Goal: Task Accomplishment & Management: Complete application form

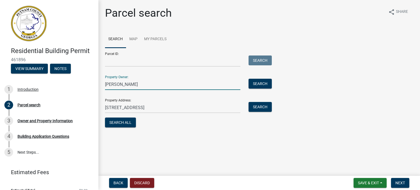
type input "[PERSON_NAME]"
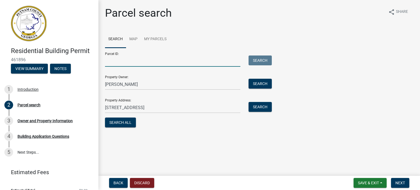
click at [125, 64] on input "Parcel ID:" at bounding box center [172, 61] width 135 height 11
type input "104C057"
click at [120, 123] on button "Search All" at bounding box center [120, 123] width 31 height 10
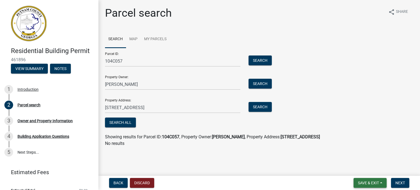
click at [373, 185] on button "Save & Exit" at bounding box center [370, 183] width 33 height 10
click at [357, 157] on button "Save" at bounding box center [365, 155] width 44 height 13
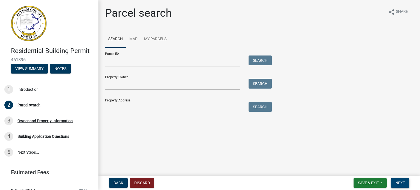
click at [396, 182] on span "Next" at bounding box center [401, 183] width 10 height 4
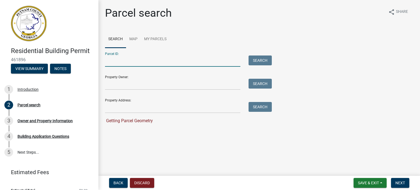
click at [120, 60] on input "Parcel ID:" at bounding box center [172, 61] width 135 height 11
type input "104C057"
click at [400, 185] on span "Next" at bounding box center [401, 183] width 10 height 4
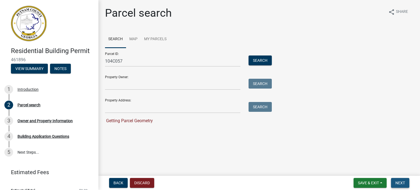
click at [399, 180] on button "Next" at bounding box center [400, 183] width 18 height 10
click at [138, 88] on input "Property Owner:" at bounding box center [172, 84] width 135 height 11
type input "[PERSON_NAME]"
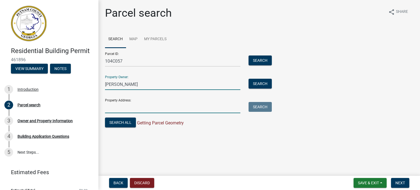
click at [136, 108] on input "Property Address:" at bounding box center [172, 107] width 135 height 11
type input "[STREET_ADDRESS]"
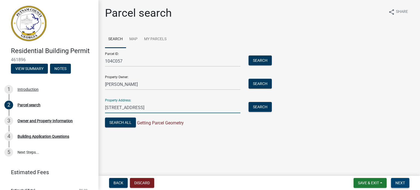
click at [404, 183] on span "Next" at bounding box center [401, 183] width 10 height 4
click at [400, 181] on span "Next" at bounding box center [401, 183] width 10 height 4
click at [403, 180] on button "Next" at bounding box center [400, 183] width 18 height 10
click at [384, 183] on button "Save & Exit" at bounding box center [370, 183] width 33 height 10
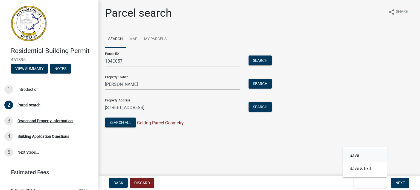
click at [356, 155] on button "Save" at bounding box center [365, 155] width 44 height 13
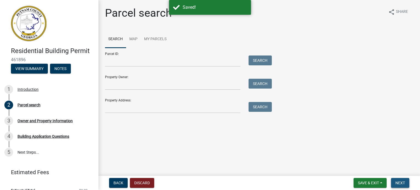
click at [401, 182] on span "Next" at bounding box center [401, 183] width 10 height 4
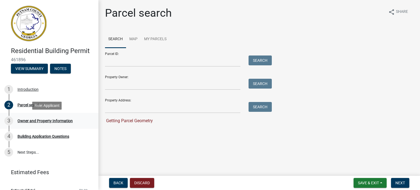
click at [50, 120] on div "Owner and Property Information" at bounding box center [45, 121] width 55 height 4
click at [56, 135] on div "Building Application Questions" at bounding box center [44, 137] width 52 height 4
click at [136, 39] on link "Map" at bounding box center [133, 40] width 15 height 18
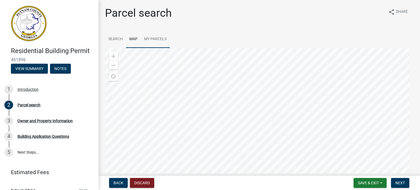
click at [155, 37] on link "My Parcels" at bounding box center [155, 40] width 29 height 18
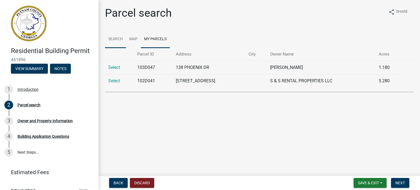
click at [117, 40] on link "Search" at bounding box center [115, 40] width 21 height 18
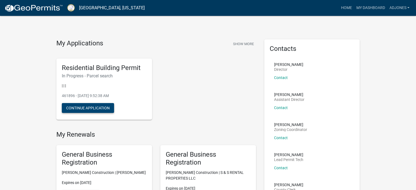
click at [76, 108] on button "Continue Application" at bounding box center [88, 108] width 52 height 10
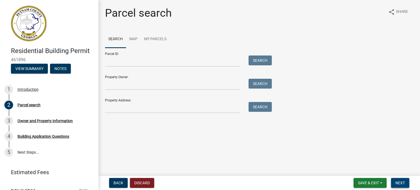
click at [396, 181] on span "Next" at bounding box center [401, 183] width 10 height 4
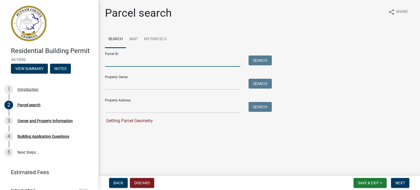
click at [138, 66] on input "Parcel ID:" at bounding box center [172, 61] width 135 height 11
type input "104C057"
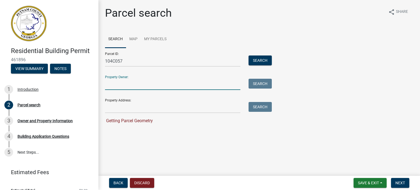
click at [141, 83] on input "Property Owner:" at bounding box center [172, 84] width 135 height 11
type input "[PERSON_NAME]"
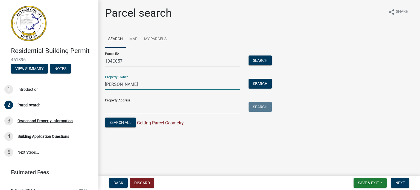
click at [143, 108] on input "Property Address:" at bounding box center [172, 107] width 135 height 11
type input "[STREET_ADDRESS]"
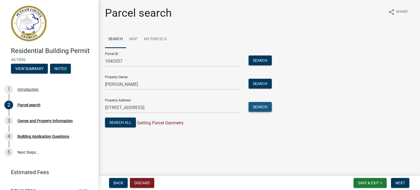
click at [267, 109] on button "Search" at bounding box center [260, 107] width 23 height 10
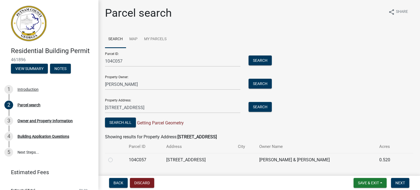
click at [115, 157] on label at bounding box center [115, 157] width 0 height 0
click at [115, 158] on input "radio" at bounding box center [117, 159] width 4 height 4
radio input "true"
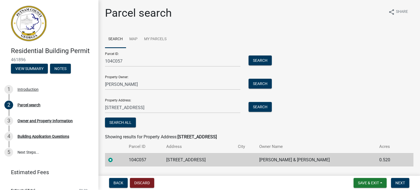
scroll to position [14, 0]
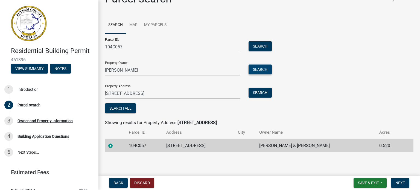
click at [265, 68] on button "Search" at bounding box center [260, 70] width 23 height 10
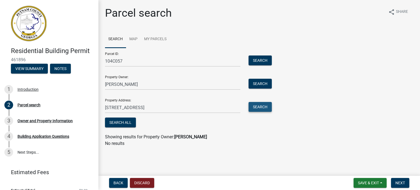
click at [259, 108] on button "Search" at bounding box center [260, 107] width 23 height 10
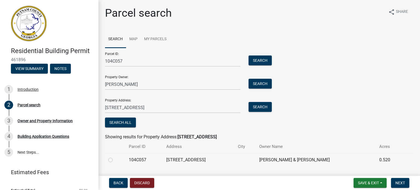
click at [115, 157] on label at bounding box center [115, 157] width 0 height 0
click at [115, 160] on input "radio" at bounding box center [117, 159] width 4 height 4
radio input "true"
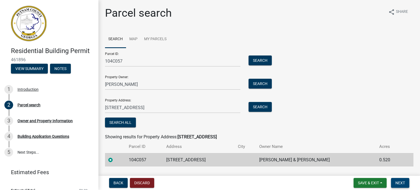
click at [404, 182] on span "Next" at bounding box center [401, 183] width 10 height 4
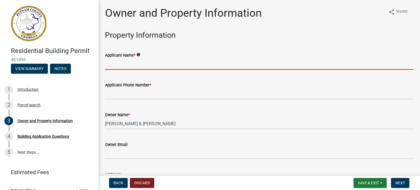
click at [156, 67] on input "Applicant Name *" at bounding box center [259, 64] width 309 height 11
type input "[PERSON_NAME]"
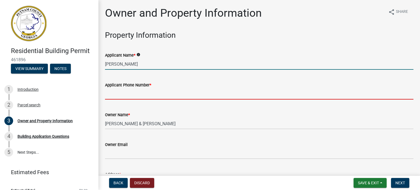
type input "7068166586"
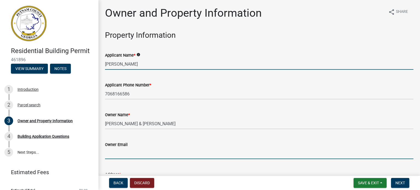
type input "[EMAIL_ADDRESS][DOMAIN_NAME]"
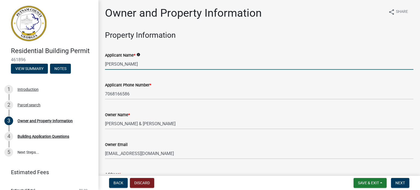
type input "Eatonton"
click at [213, 116] on div "Owner Name *" at bounding box center [259, 115] width 309 height 7
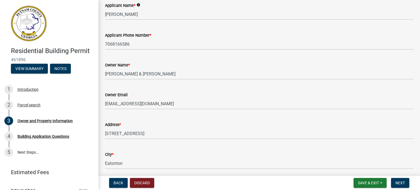
scroll to position [82, 0]
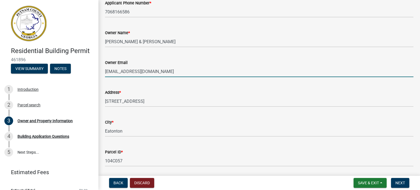
click at [161, 73] on input "[EMAIL_ADDRESS][DOMAIN_NAME]" at bounding box center [259, 71] width 309 height 11
type input "[EMAIL_ADDRESS][DOMAIN_NAME]"
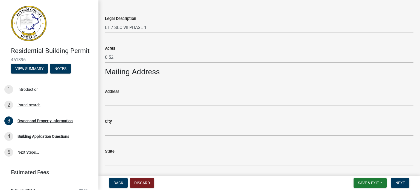
scroll to position [246, 0]
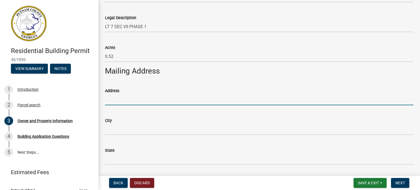
click at [135, 102] on input "Address" at bounding box center [259, 99] width 309 height 11
type input "[STREET_ADDRESS]"
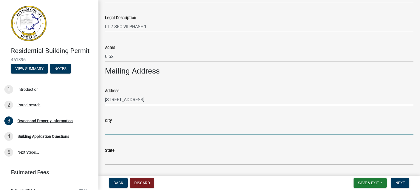
type input "Eatonton"
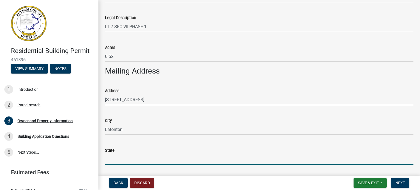
type input "GA"
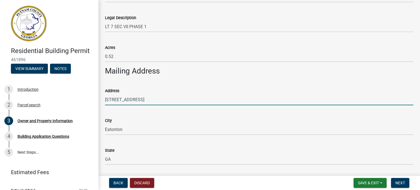
type input "31024"
type input "[PERSON_NAME]"
type input "[PERSON_NAME] Construction"
type input "7068166586"
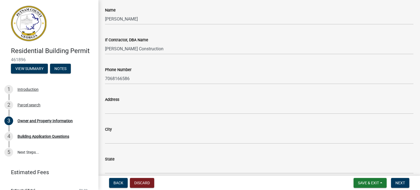
scroll to position [465, 0]
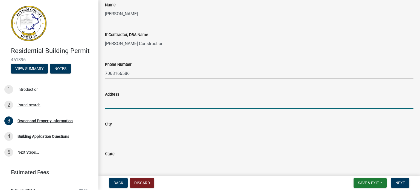
click at [149, 107] on input "Address" at bounding box center [259, 103] width 309 height 11
type input "[STREET_ADDRESS]"
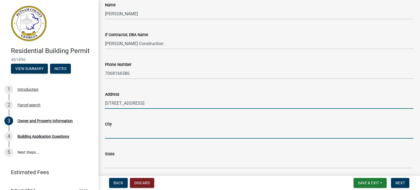
type input "Eatonton"
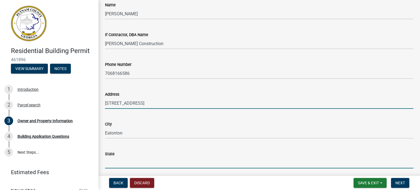
type input "GA"
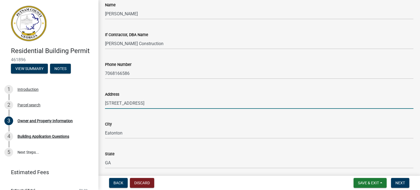
type input "31024"
type input "[EMAIL_ADDRESS][DOMAIN_NAME]"
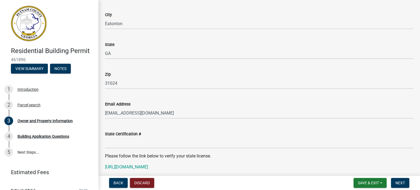
scroll to position [657, 0]
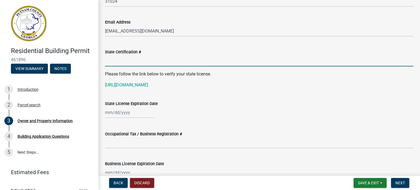
click at [136, 64] on input "State Certification #" at bounding box center [259, 60] width 309 height 11
type input "RBI0003354"
click at [134, 112] on div at bounding box center [130, 112] width 50 height 11
select select "8"
select select "2025"
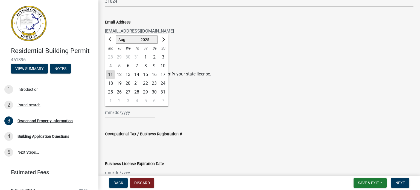
click at [228, 98] on div "State License Expiration Date Jan Feb Mar Apr [PERSON_NAME][DATE] Sep Oct Nov […" at bounding box center [259, 105] width 309 height 25
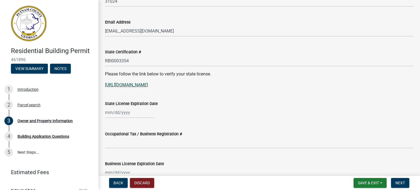
click at [145, 87] on link "[URL][DOMAIN_NAME]" at bounding box center [126, 84] width 43 height 5
click at [129, 114] on div at bounding box center [130, 112] width 50 height 11
select select "8"
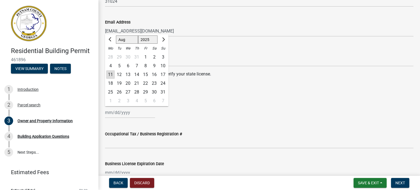
drag, startPoint x: 154, startPoint y: 38, endPoint x: 151, endPoint y: 39, distance: 3.4
click at [154, 38] on select "1525 1526 1527 1528 1529 1530 1531 1532 1533 1534 1535 1536 1537 1538 1539 1540…" at bounding box center [148, 40] width 20 height 8
select select "2026"
click at [138, 36] on select "1525 1526 1527 1528 1529 1530 1531 1532 1533 1534 1535 1536 1537 1538 1539 1540…" at bounding box center [148, 40] width 20 height 8
click at [113, 40] on button "Previous month" at bounding box center [110, 39] width 7 height 9
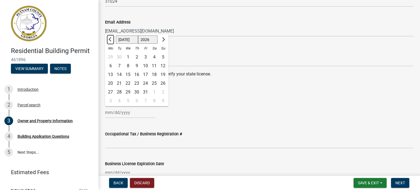
click at [113, 40] on button "Previous month" at bounding box center [110, 39] width 7 height 9
select select "6"
click at [118, 92] on div "30" at bounding box center [119, 92] width 9 height 9
type input "[DATE]"
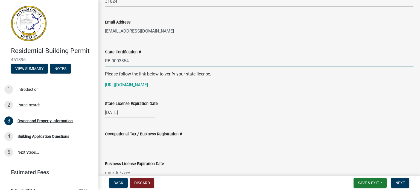
click at [115, 61] on input "RBI0003354" at bounding box center [259, 60] width 309 height 11
type input "RBI003354"
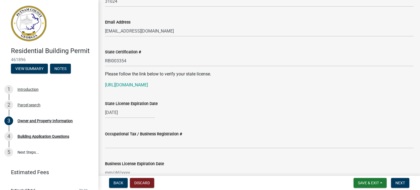
click at [269, 105] on div "State License Expiration Date" at bounding box center [259, 103] width 309 height 7
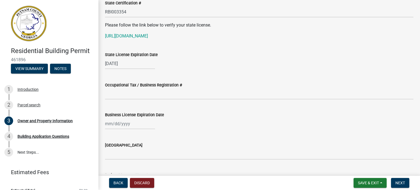
scroll to position [711, 0]
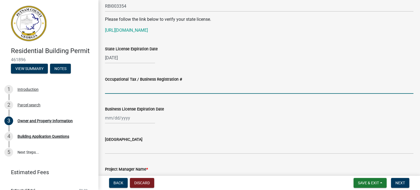
click at [148, 89] on input "Occupational Tax / Business Registration #" at bounding box center [259, 88] width 309 height 11
click at [127, 89] on input "Occupational Tax / Business Registration #" at bounding box center [259, 88] width 309 height 11
type input "2025-BL60"
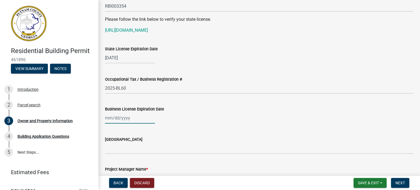
click at [125, 119] on div at bounding box center [130, 117] width 50 height 11
select select "8"
select select "2025"
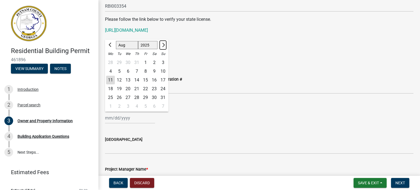
click at [163, 42] on button "Next month" at bounding box center [163, 45] width 7 height 9
select select "12"
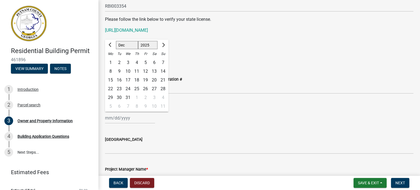
click at [128, 97] on div "31" at bounding box center [128, 97] width 9 height 9
type input "[DATE]"
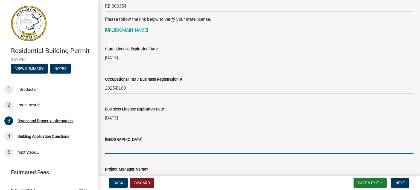
click at [138, 151] on input "[GEOGRAPHIC_DATA]" at bounding box center [259, 148] width 309 height 11
type input "[PERSON_NAME]"
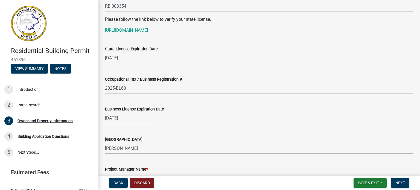
click at [332, 101] on div "Business License Expiration Date [DATE]" at bounding box center [259, 110] width 309 height 25
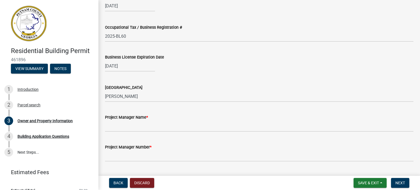
scroll to position [848, 0]
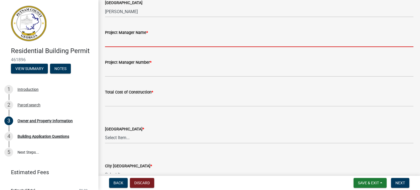
click at [119, 45] on input "Project Manager Name *" at bounding box center [259, 41] width 309 height 11
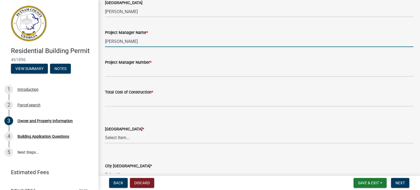
type input "[PERSON_NAME]"
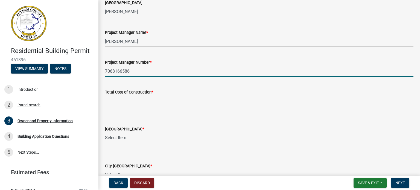
type input "7068166586"
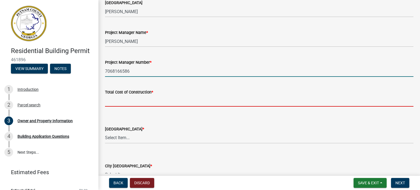
click at [118, 101] on input "text" at bounding box center [259, 100] width 309 height 11
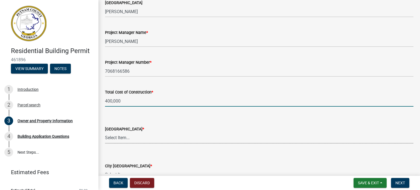
type input "400000"
click at [129, 139] on select "Select Item... AG-1 R-1R R-1 R-2 MHP RM-1 RM-3 C-1 C-2 I-M PUD N/A" at bounding box center [259, 137] width 309 height 11
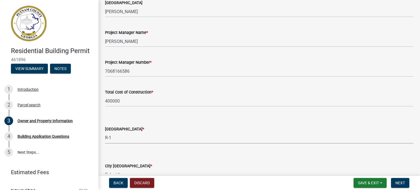
click at [105, 132] on select "Select Item... AG-1 R-1R R-1 R-2 MHP RM-1 RM-3 C-1 C-2 I-M PUD N/A" at bounding box center [259, 137] width 309 height 11
select select "34fe85c2-5f76-4343-b6bb-8ca387e0bed7"
click at [166, 157] on form "City Zoning District * Select Item... A-1 A-2 R-1 R-2 R-3 R-4 MHP C-1 C-2 I-1 I…" at bounding box center [259, 168] width 309 height 24
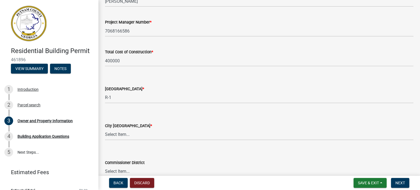
scroll to position [930, 0]
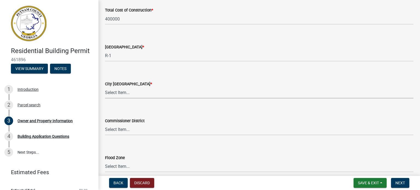
click at [136, 94] on select "Select Item... A-1 A-2 R-1 R-2 R-3 R-4 MHP C-1 C-2 I-1 I-2 DB FH H-P N/A" at bounding box center [259, 92] width 309 height 11
click at [105, 87] on select "Select Item... A-1 A-2 R-1 R-2 R-3 R-4 MHP C-1 C-2 I-1 I-2 DB FH H-P N/A" at bounding box center [259, 92] width 309 height 11
select select "83394b22-4a11-496c-8e5c-75ade2e72faf"
click at [137, 133] on select "Select Item... District 1 District 2 District 3 District 4" at bounding box center [259, 129] width 309 height 11
click at [178, 121] on div "Commissioner District" at bounding box center [259, 121] width 309 height 7
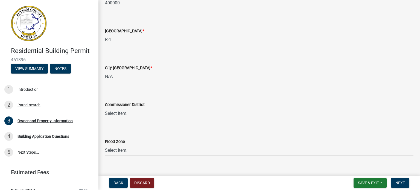
scroll to position [955, 0]
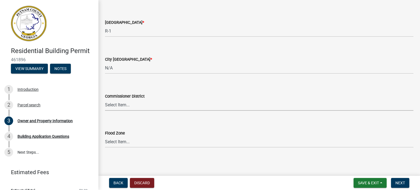
click at [122, 105] on select "Select Item... District 1 District 2 District 3 District 4" at bounding box center [259, 105] width 309 height 11
click at [105, 100] on select "Select Item... District 1 District 2 District 3 District 4" at bounding box center [259, 105] width 309 height 11
select select "ece5c1a9-df30-4702-9587-5deee23533b7"
click at [135, 143] on select "Select Item... Zone A Zone V Zone A99 Zone AE Zone AO Zone AH Zone VE Zone AR Z…" at bounding box center [259, 142] width 309 height 11
click at [148, 159] on main "Owner and Property Information share Share Property Information Applicant Name …" at bounding box center [260, 87] width 322 height 174
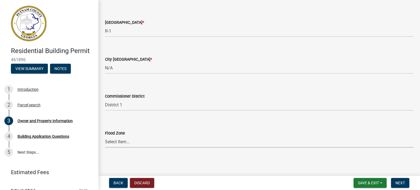
click at [120, 143] on select "Select Item... Zone A Zone V Zone A99 Zone AE Zone AO Zone AH Zone VE Zone AR Z…" at bounding box center [259, 142] width 309 height 11
click at [105, 137] on select "Select Item... Zone A Zone V Zone A99 Zone AE Zone AO Zone AH Zone VE Zone AR Z…" at bounding box center [259, 142] width 309 height 11
select select "6f1acead-4b1a-4680-ba5d-beeb03d30465"
click at [180, 162] on main "Owner and Property Information share Share Property Information Applicant Name …" at bounding box center [260, 87] width 322 height 174
click at [397, 181] on span "Next" at bounding box center [401, 183] width 10 height 4
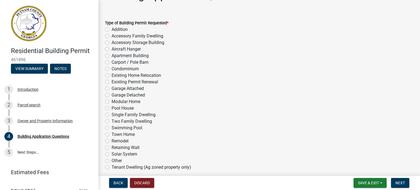
scroll to position [27, 0]
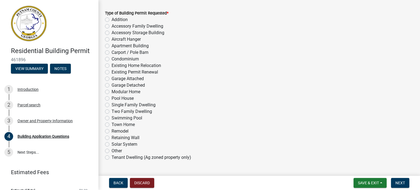
click at [112, 132] on label "Remodel" at bounding box center [120, 131] width 17 height 7
click at [112, 132] on input "Remodel" at bounding box center [114, 130] width 4 height 4
radio input "true"
click at [400, 185] on span "Next" at bounding box center [401, 183] width 10 height 4
click at [400, 186] on button "Next" at bounding box center [400, 183] width 18 height 10
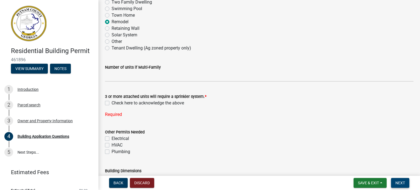
scroll to position [192, 0]
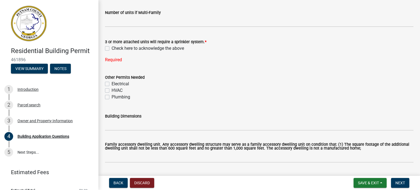
click at [112, 83] on label "Electrical" at bounding box center [121, 84] width 18 height 7
click at [112, 83] on input "Electrical" at bounding box center [114, 83] width 4 height 4
checkbox input "true"
checkbox input "false"
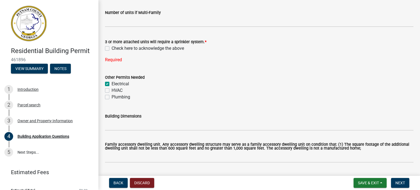
click at [106, 94] on div "Plumbing" at bounding box center [259, 97] width 309 height 7
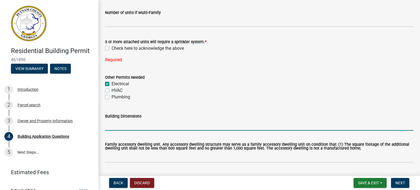
click at [124, 126] on input "Building Dimensions" at bounding box center [259, 125] width 309 height 11
click at [266, 147] on label "Family accessory dwelling unit. Any accessory dwelling structure may serve as a…" at bounding box center [259, 147] width 309 height 8
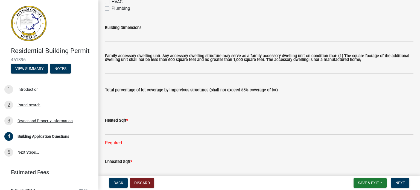
scroll to position [301, 0]
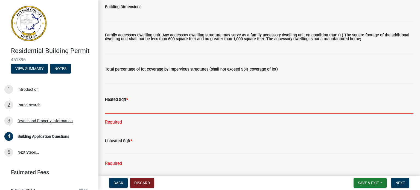
click at [132, 111] on input "text" at bounding box center [259, 108] width 309 height 11
click at [146, 109] on input "text" at bounding box center [259, 108] width 309 height 11
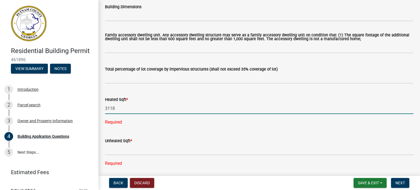
type input "3118"
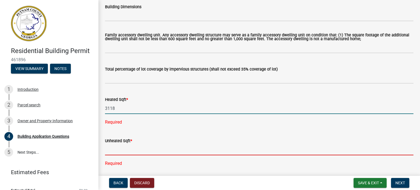
click at [141, 148] on div "Unheated Sqft * Required" at bounding box center [259, 148] width 309 height 37
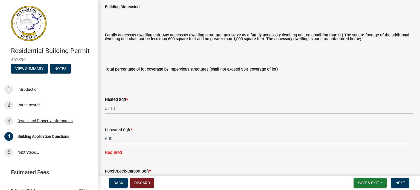
scroll to position [383, 0]
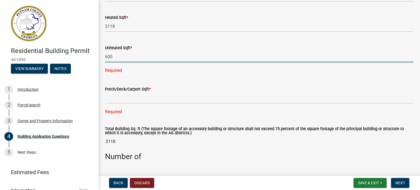
type input "600"
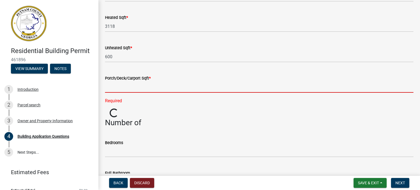
click at [125, 99] on div "Porch/Deck/Carport Sqft * Required" at bounding box center [259, 85] width 309 height 37
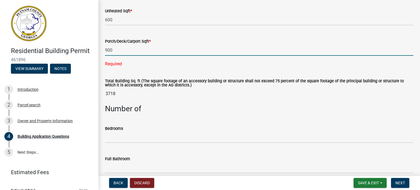
scroll to position [465, 0]
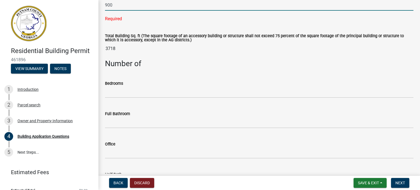
type input "900"
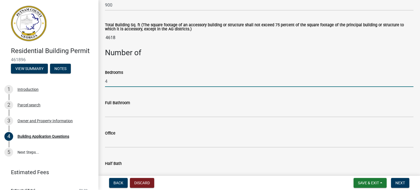
type input "4"
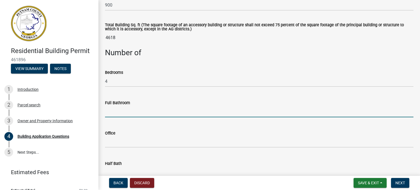
click at [126, 117] on input "text" at bounding box center [259, 111] width 309 height 11
type input "3"
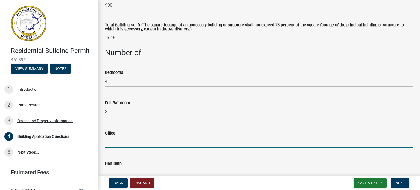
click at [123, 142] on input "text" at bounding box center [259, 142] width 309 height 11
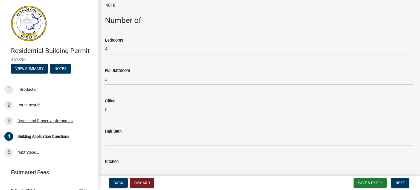
scroll to position [547, 0]
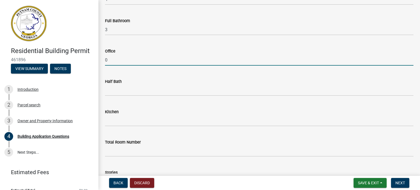
type input "0"
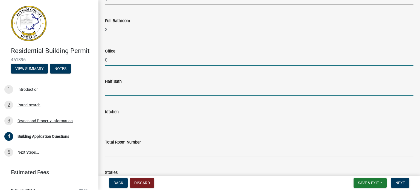
click at [109, 95] on input "text" at bounding box center [259, 90] width 309 height 11
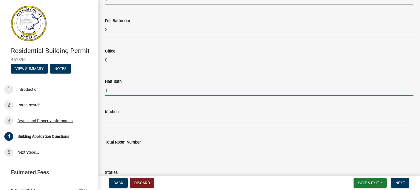
type input "1"
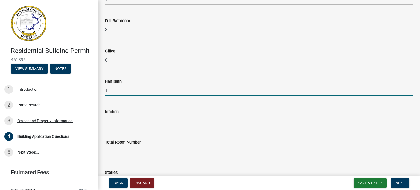
click at [113, 121] on input "text" at bounding box center [259, 120] width 309 height 11
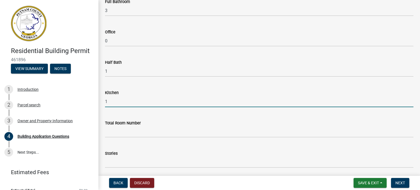
scroll to position [575, 0]
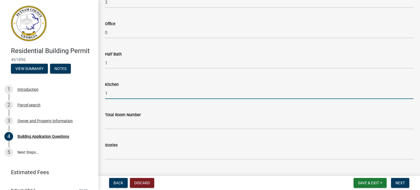
type input "1"
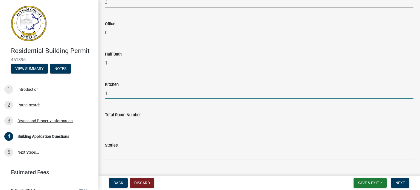
click at [147, 121] on input "text" at bounding box center [259, 123] width 309 height 11
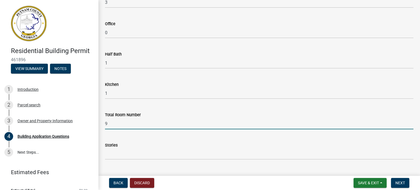
type input "9"
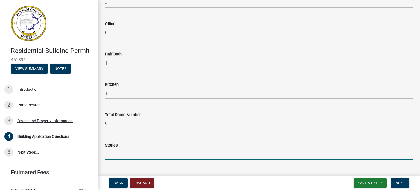
click at [114, 152] on input "text" at bounding box center [259, 154] width 309 height 11
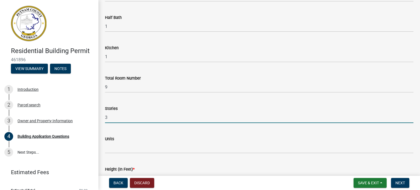
scroll to position [657, 0]
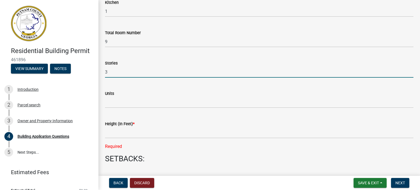
type input "3"
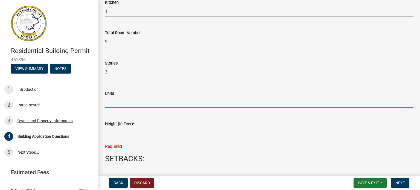
click at [109, 100] on input "text" at bounding box center [259, 102] width 309 height 11
type input "1"
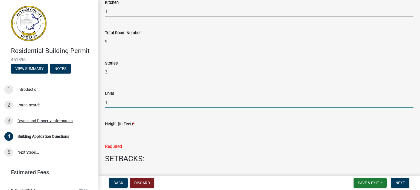
click at [118, 134] on input "text" at bounding box center [259, 132] width 309 height 11
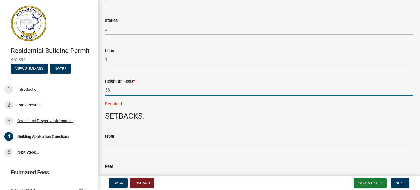
scroll to position [739, 0]
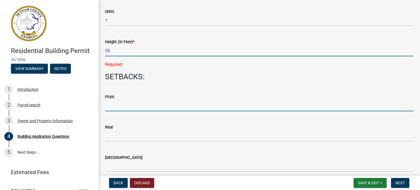
click at [131, 109] on input "text" at bounding box center [259, 105] width 309 height 11
click at [118, 50] on input "38" at bounding box center [259, 50] width 309 height 11
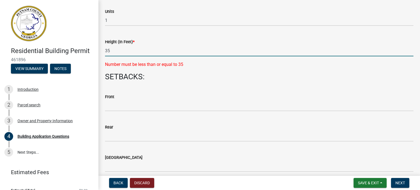
type input "35"
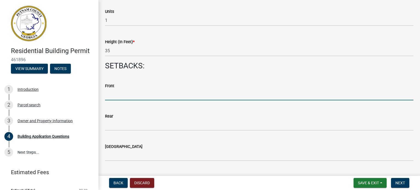
click at [129, 94] on input "text" at bounding box center [259, 94] width 309 height 11
type input "50"
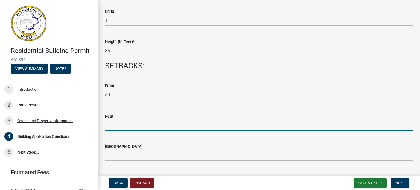
click at [123, 124] on input "text" at bounding box center [259, 125] width 309 height 11
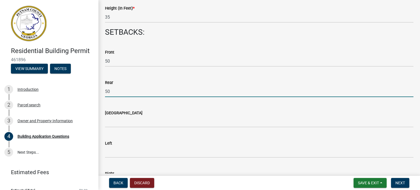
scroll to position [794, 0]
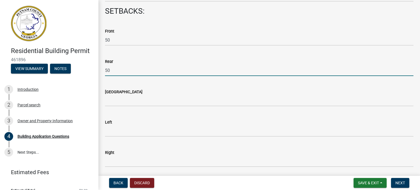
type input "50"
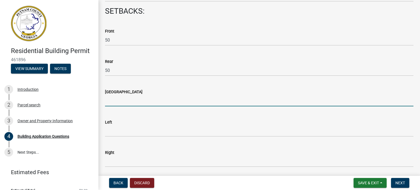
click at [127, 106] on input "text" at bounding box center [259, 100] width 309 height 11
click at [110, 101] on input "N?A" at bounding box center [259, 100] width 309 height 11
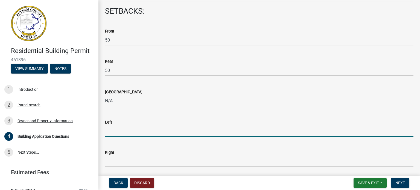
type input "0"
click at [137, 131] on input "text" at bounding box center [259, 131] width 309 height 11
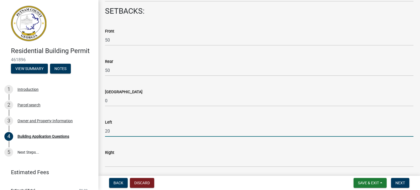
type input "20"
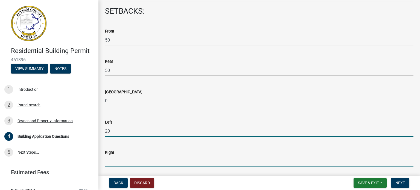
click at [136, 161] on input "text" at bounding box center [259, 161] width 309 height 11
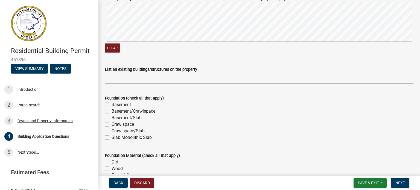
scroll to position [985, 0]
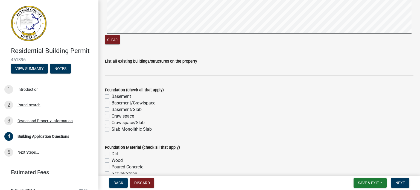
type input "20"
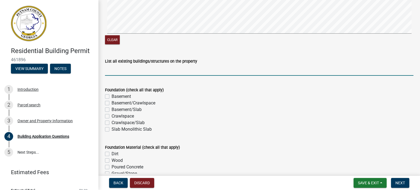
click at [157, 75] on input "List all existing buildings/structures on the property" at bounding box center [259, 70] width 309 height 11
type input "House"
click at [112, 97] on label "Basement" at bounding box center [121, 96] width 19 height 7
click at [112, 97] on input "Basement" at bounding box center [114, 95] width 4 height 4
checkbox input "true"
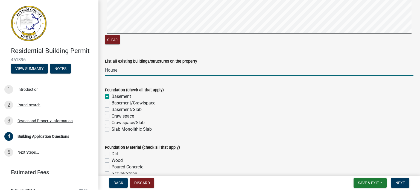
checkbox input "false"
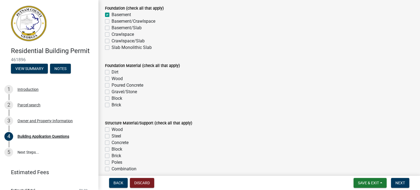
scroll to position [1067, 0]
click at [112, 85] on label "Poured Concrete" at bounding box center [128, 85] width 32 height 7
click at [112, 85] on input "Poured Concrete" at bounding box center [114, 84] width 4 height 4
checkbox input "true"
checkbox input "false"
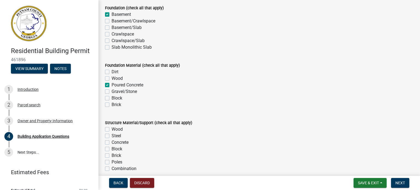
checkbox input "false"
checkbox input "true"
checkbox input "false"
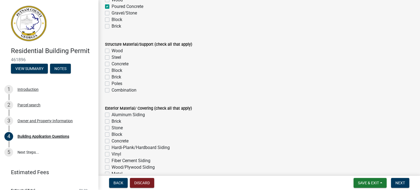
scroll to position [1149, 0]
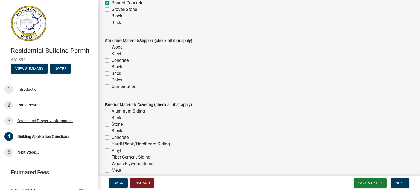
click at [112, 46] on label "Wood" at bounding box center [117, 47] width 11 height 7
click at [112, 46] on input "Wood" at bounding box center [114, 46] width 4 height 4
checkbox input "true"
checkbox input "false"
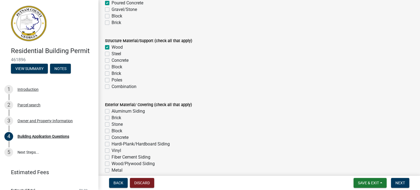
checkbox input "false"
click at [112, 61] on label "Concrete" at bounding box center [120, 60] width 17 height 7
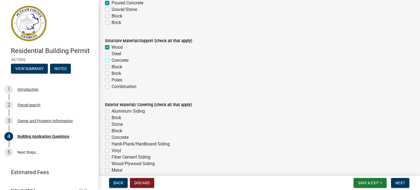
click at [112, 61] on input "Concrete" at bounding box center [114, 59] width 4 height 4
checkbox input "true"
checkbox input "false"
checkbox input "true"
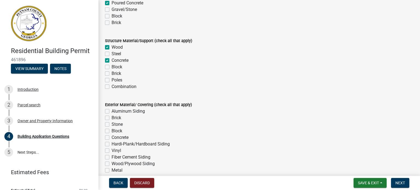
checkbox input "false"
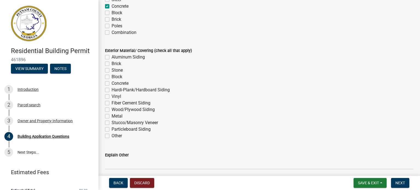
scroll to position [1204, 0]
click at [112, 70] on label "Stone" at bounding box center [117, 69] width 11 height 7
click at [112, 70] on input "Stone" at bounding box center [114, 68] width 4 height 4
checkbox input "true"
checkbox input "false"
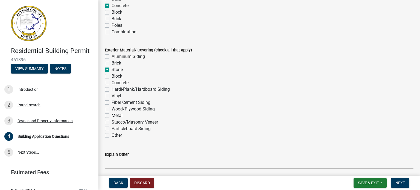
checkbox input "false"
checkbox input "true"
checkbox input "false"
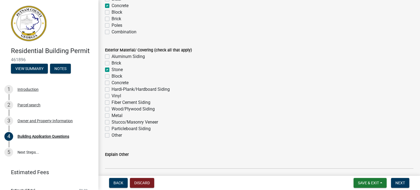
checkbox input "false"
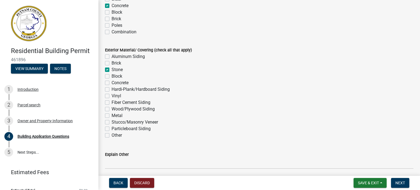
checkbox input "false"
click at [112, 89] on label "Hardi-Plank/Hardboard Siding" at bounding box center [141, 89] width 58 height 7
click at [112, 89] on input "Hardi-Plank/Hardboard Siding" at bounding box center [114, 88] width 4 height 4
checkbox input "true"
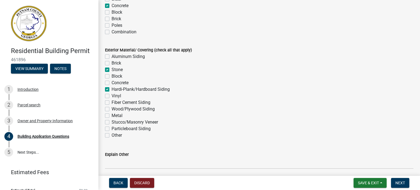
checkbox input "false"
checkbox input "true"
checkbox input "false"
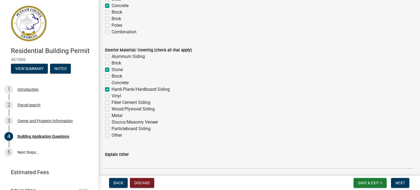
checkbox input "true"
checkbox input "false"
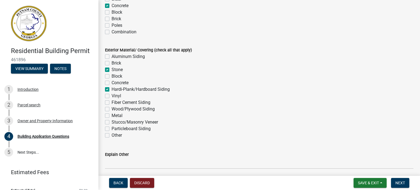
checkbox input "false"
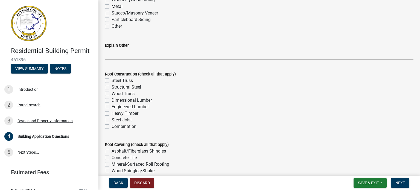
scroll to position [1313, 0]
click at [112, 99] on label "Dimensional Lumber" at bounding box center [132, 100] width 40 height 7
click at [112, 99] on input "Dimensional Lumber" at bounding box center [114, 99] width 4 height 4
checkbox input "true"
checkbox input "false"
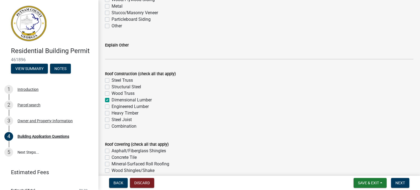
checkbox input "false"
checkbox input "true"
checkbox input "false"
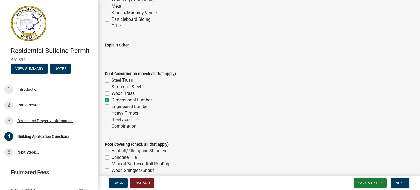
checkbox input "false"
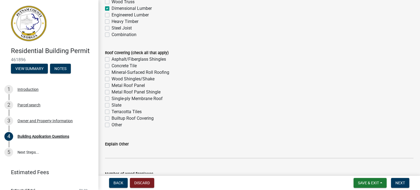
scroll to position [1423, 0]
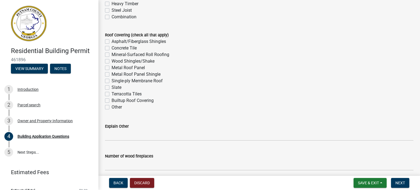
click at [112, 43] on label "Asphalt/Fiberglass Shingles" at bounding box center [139, 41] width 54 height 7
click at [112, 42] on input "Asphalt/Fiberglass Shingles" at bounding box center [114, 40] width 4 height 4
checkbox input "true"
checkbox input "false"
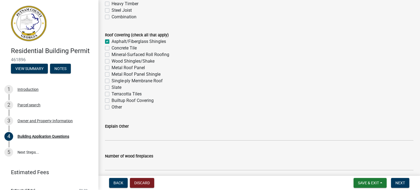
checkbox input "false"
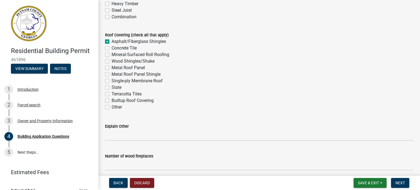
checkbox input "false"
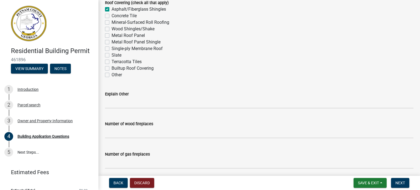
scroll to position [1505, 0]
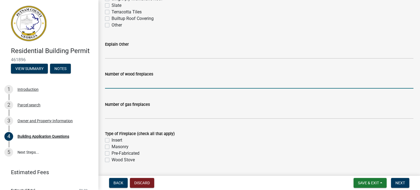
click at [146, 84] on input "text" at bounding box center [259, 82] width 309 height 11
type input "0"
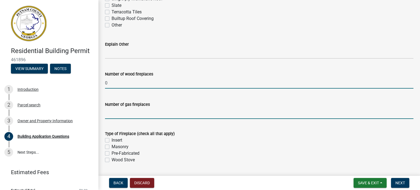
click at [136, 112] on input "text" at bounding box center [259, 113] width 309 height 11
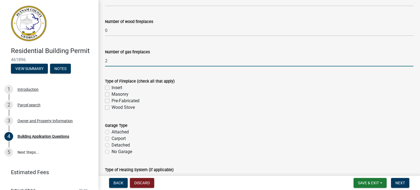
scroll to position [1560, 0]
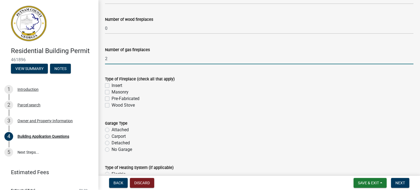
type input "2"
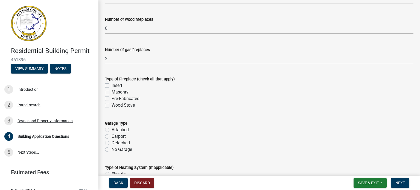
click at [112, 86] on label "Insert" at bounding box center [117, 85] width 11 height 7
click at [112, 86] on input "Insert" at bounding box center [114, 84] width 4 height 4
checkbox input "true"
checkbox input "false"
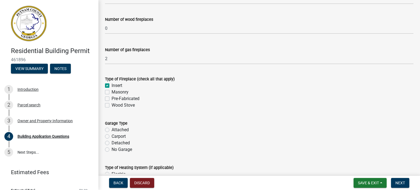
checkbox input "false"
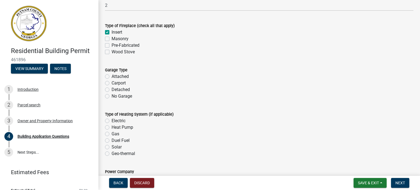
scroll to position [1614, 0]
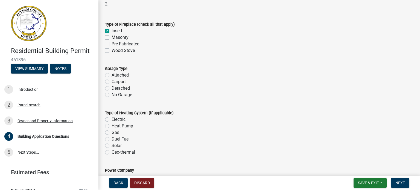
click at [112, 75] on label "Attached" at bounding box center [120, 75] width 17 height 7
click at [112, 75] on input "Attached" at bounding box center [114, 74] width 4 height 4
radio input "true"
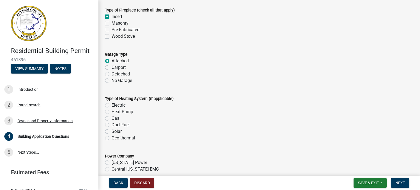
scroll to position [1642, 0]
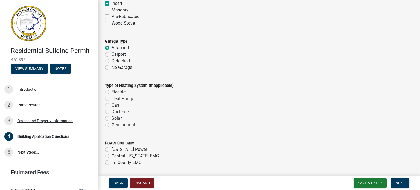
click at [112, 99] on label "Heat Pump" at bounding box center [123, 98] width 22 height 7
click at [112, 99] on input "Heat Pump" at bounding box center [114, 97] width 4 height 4
radio input "true"
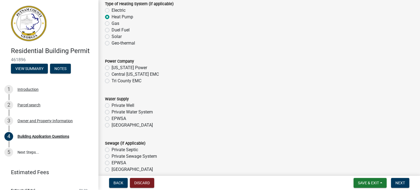
scroll to position [1724, 0]
click at [112, 82] on label "Tri County EMC" at bounding box center [127, 80] width 30 height 7
click at [112, 81] on input "Tri County EMC" at bounding box center [114, 79] width 4 height 4
radio input "true"
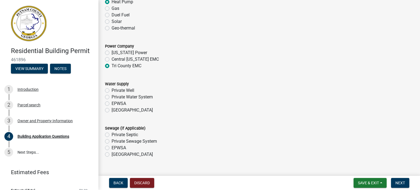
scroll to position [1751, 0]
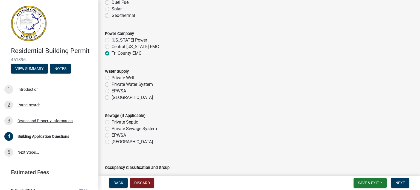
click at [112, 97] on label "[GEOGRAPHIC_DATA]" at bounding box center [132, 97] width 41 height 7
click at [112, 97] on input "[GEOGRAPHIC_DATA]" at bounding box center [114, 96] width 4 height 4
radio input "true"
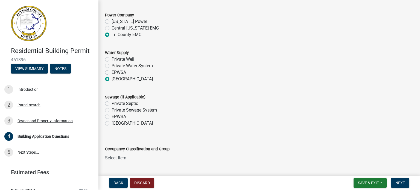
scroll to position [1779, 0]
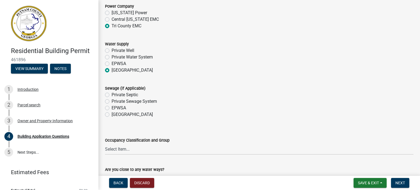
click at [112, 95] on label "Private Septic" at bounding box center [125, 95] width 27 height 7
click at [112, 95] on input "Private Septic" at bounding box center [114, 94] width 4 height 4
radio input "true"
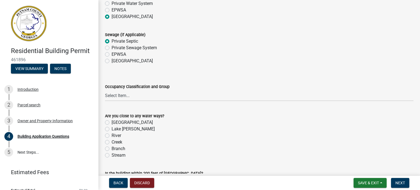
scroll to position [1833, 0]
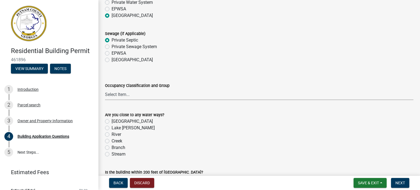
click at [145, 97] on select "Select Item... A-1 A-2 A-3 A-4 A-5 B M E F-1 F-2 R-1 R-2 R-3 R-4 H-1 H-2 H-4 H-…" at bounding box center [259, 94] width 309 height 11
click at [105, 89] on select "Select Item... A-1 A-2 A-3 A-4 A-5 B M E F-1 F-2 R-1 R-2 R-3 R-4 H-1 H-2 H-4 H-…" at bounding box center [259, 94] width 309 height 11
select select "004f4fbb-5e42-4e8e-b1b8-58fc8091e2ba"
click at [204, 134] on div "River" at bounding box center [259, 134] width 309 height 7
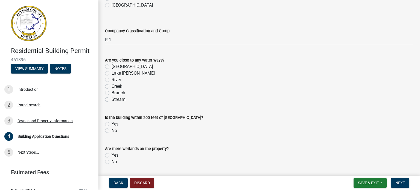
scroll to position [1915, 0]
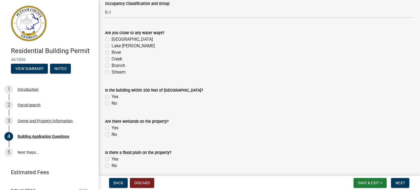
click at [112, 103] on label "No" at bounding box center [114, 103] width 5 height 7
click at [112, 103] on input "No" at bounding box center [114, 102] width 4 height 4
radio input "true"
click at [112, 134] on label "No" at bounding box center [114, 134] width 5 height 7
click at [112, 134] on input "No" at bounding box center [114, 133] width 4 height 4
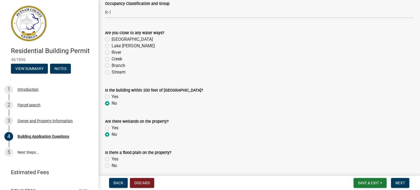
radio input "true"
click at [112, 165] on label "No" at bounding box center [114, 166] width 5 height 7
click at [112, 165] on input "No" at bounding box center [114, 165] width 4 height 4
radio input "true"
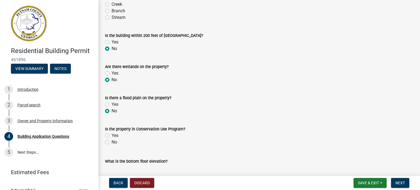
scroll to position [2052, 0]
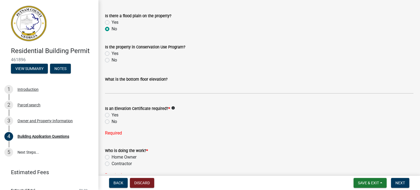
click at [112, 60] on label "No" at bounding box center [114, 60] width 5 height 7
click at [112, 60] on input "No" at bounding box center [114, 59] width 4 height 4
radio input "true"
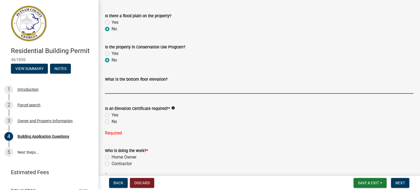
click at [125, 90] on input "text" at bounding box center [259, 88] width 309 height 11
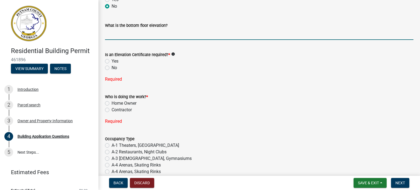
scroll to position [2107, 0]
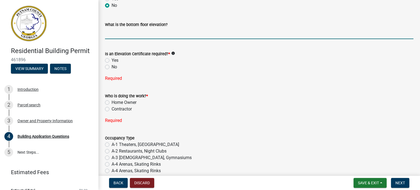
click at [112, 68] on label "No" at bounding box center [114, 67] width 5 height 7
click at [112, 67] on input "No" at bounding box center [114, 66] width 4 height 4
radio input "true"
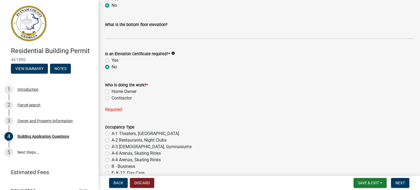
click at [112, 99] on label "Contractor" at bounding box center [122, 98] width 20 height 7
click at [112, 99] on input "Contractor" at bounding box center [114, 97] width 4 height 4
radio input "true"
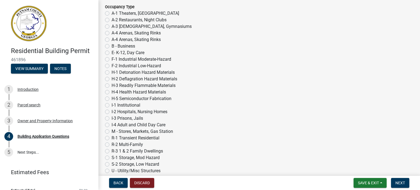
scroll to position [2244, 0]
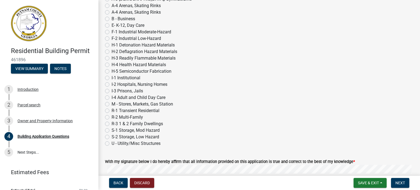
click at [112, 111] on label "R-1 Transient Residential" at bounding box center [136, 111] width 48 height 7
click at [112, 111] on input "R-1 Transient Residential" at bounding box center [114, 110] width 4 height 4
radio input "true"
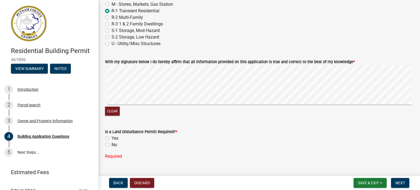
scroll to position [2355, 0]
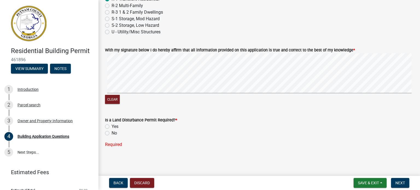
click at [112, 134] on label "No" at bounding box center [114, 133] width 5 height 7
click at [112, 134] on input "No" at bounding box center [114, 132] width 4 height 4
radio input "true"
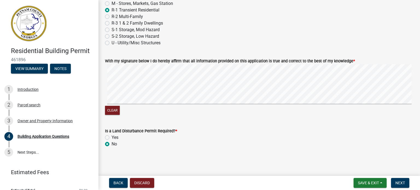
scroll to position [2344, 0]
click at [406, 183] on button "Next" at bounding box center [400, 183] width 18 height 10
click at [406, 181] on button "Next" at bounding box center [400, 183] width 18 height 10
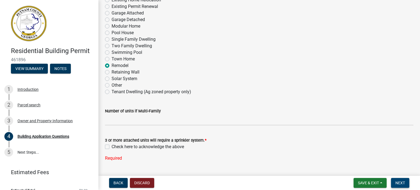
scroll to position [164, 0]
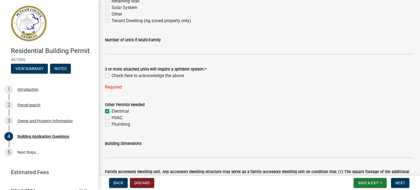
click at [112, 75] on label "Check here to acknowledge the above" at bounding box center [148, 76] width 73 height 7
click at [112, 75] on input "Check here to acknowledge the above" at bounding box center [114, 75] width 4 height 4
checkbox input "true"
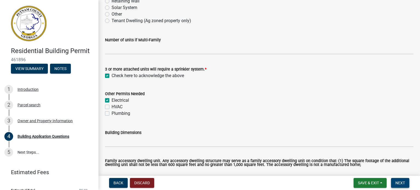
click at [404, 181] on span "Next" at bounding box center [401, 183] width 10 height 4
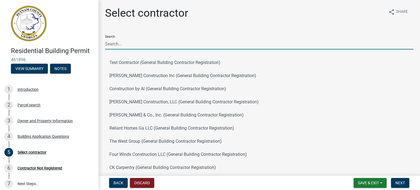
click at [139, 42] on input "Search" at bounding box center [259, 43] width 309 height 11
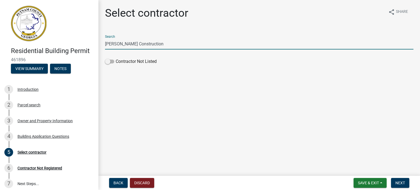
type input "[PERSON_NAME] Construction"
click at [155, 83] on main "Select contractor share Share Search [PERSON_NAME] Construction Contractor Not …" at bounding box center [260, 87] width 322 height 174
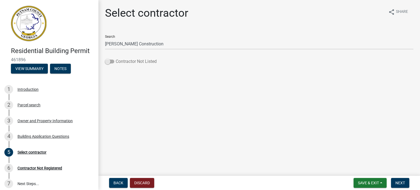
click at [110, 60] on span at bounding box center [109, 62] width 9 height 4
click at [116, 58] on input "Contractor Not Listed" at bounding box center [116, 58] width 0 height 0
click at [405, 184] on span "Next" at bounding box center [401, 183] width 10 height 4
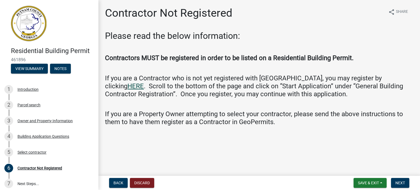
click at [144, 82] on link "HERE" at bounding box center [136, 86] width 16 height 8
click at [403, 183] on span "Next" at bounding box center [401, 183] width 10 height 4
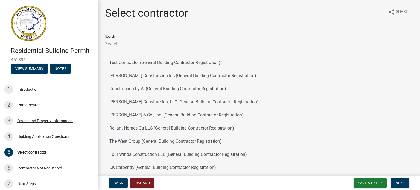
click at [148, 45] on input "Search" at bounding box center [259, 43] width 309 height 11
type input "[PERSON_NAME] Construction"
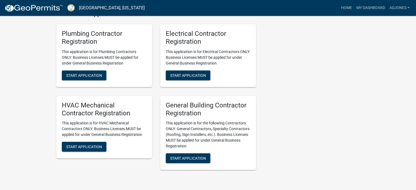
scroll to position [1259, 0]
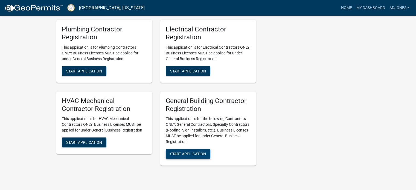
click at [194, 156] on span "Start Application" at bounding box center [188, 154] width 36 height 4
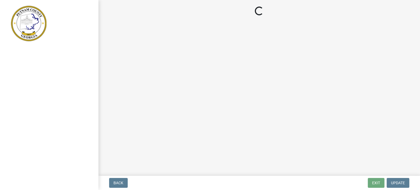
select select "Ga"
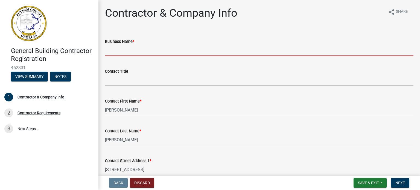
click at [136, 48] on input "Business Name *" at bounding box center [259, 50] width 309 height 11
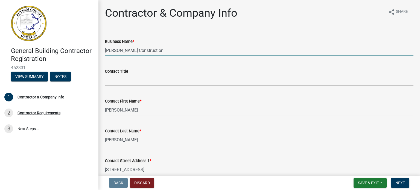
type input "[PERSON_NAME] Construction"
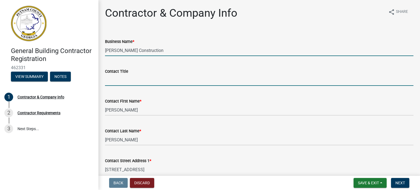
click at [126, 83] on input "Contact Title" at bounding box center [259, 80] width 309 height 11
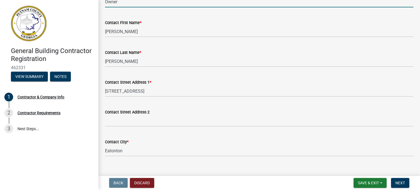
scroll to position [82, 0]
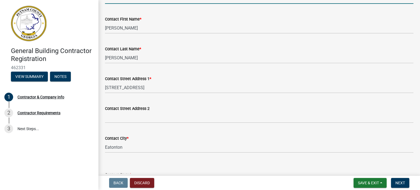
type input "Owner"
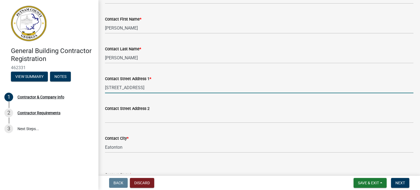
click at [145, 92] on input "138 Phoenix Dr" at bounding box center [259, 87] width 309 height 11
type input "1"
type input "[STREET_ADDRESS]"
select select "GA"
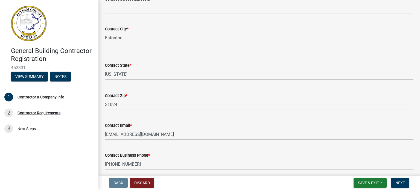
scroll to position [243, 0]
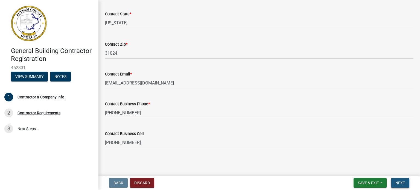
click at [402, 180] on button "Next" at bounding box center [400, 183] width 18 height 10
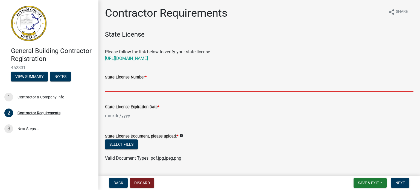
click at [152, 91] on input "State License Number *" at bounding box center [259, 85] width 309 height 11
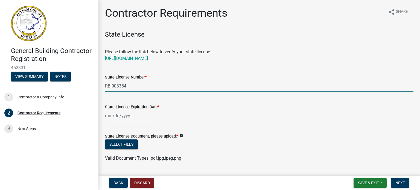
type input "RBI003354"
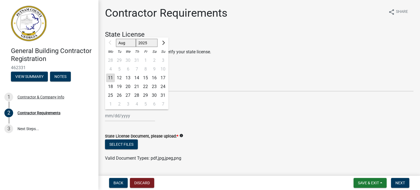
click at [137, 116] on div "Aug Sep Oct Nov Dec 2025 2026 2027 2028 2029 2030 2031 2032 2033 2034 2035 2036…" at bounding box center [130, 115] width 50 height 11
click at [165, 42] on span "Next month" at bounding box center [163, 42] width 4 height 4
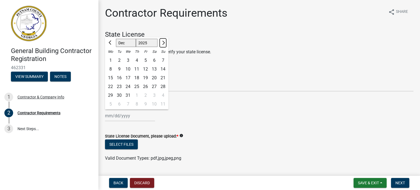
click at [165, 42] on span "Next month" at bounding box center [163, 42] width 4 height 4
select select "1"
select select "2026"
click at [165, 42] on span "Next month" at bounding box center [163, 42] width 4 height 4
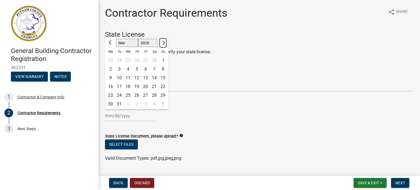
click at [165, 42] on span "Next month" at bounding box center [163, 42] width 4 height 4
select select "6"
click at [119, 95] on div "30" at bounding box center [119, 95] width 9 height 9
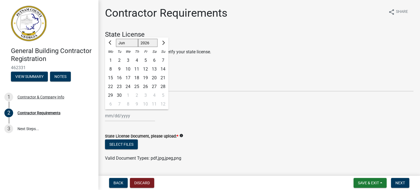
type input "[DATE]"
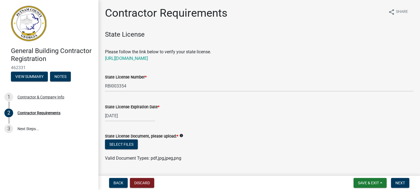
click at [241, 113] on div "[DATE]" at bounding box center [259, 115] width 309 height 11
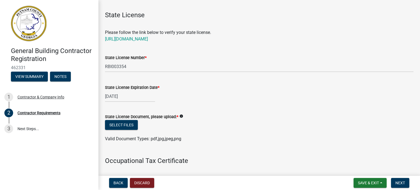
scroll to position [55, 0]
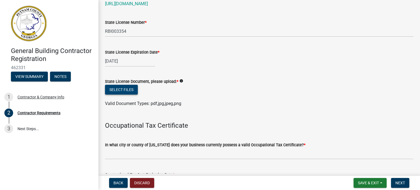
click at [129, 90] on button "Select files" at bounding box center [121, 90] width 33 height 10
click at [116, 94] on button "Select files" at bounding box center [121, 90] width 33 height 10
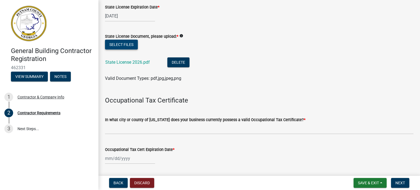
scroll to position [109, 0]
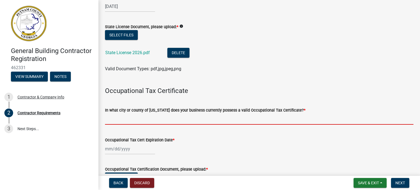
click at [162, 118] on input "In what city or county of Georgia does your business currently possess a valid …" at bounding box center [259, 119] width 309 height 11
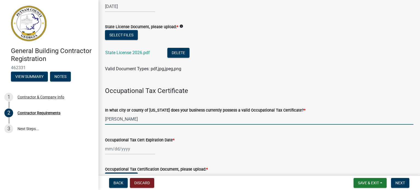
type input "[PERSON_NAME]"
click at [134, 152] on input "Occupational Tax Cert Expiration Date *" at bounding box center [130, 148] width 50 height 11
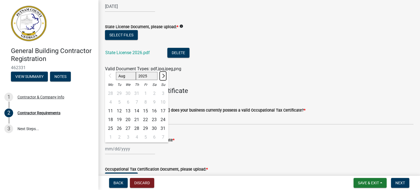
click at [162, 74] on button "Next month" at bounding box center [163, 76] width 7 height 9
select select "12"
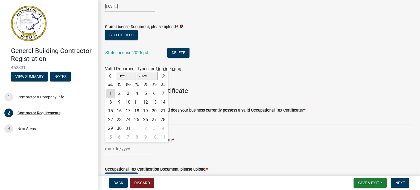
click at [129, 129] on div "31" at bounding box center [128, 128] width 9 height 9
type input "[DATE]"
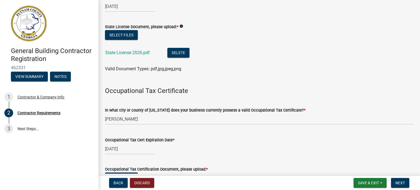
click at [256, 126] on wm-data-entity-input "In what city or county of Georgia does your business currently possess a valid …" at bounding box center [259, 114] width 309 height 30
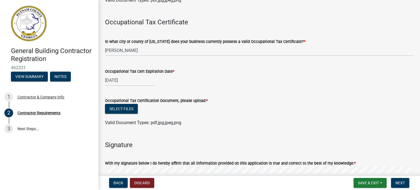
scroll to position [192, 0]
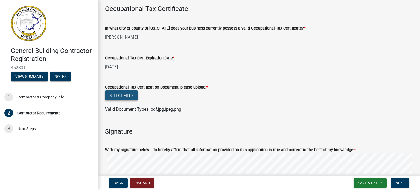
click at [132, 93] on button "Select files" at bounding box center [121, 96] width 33 height 10
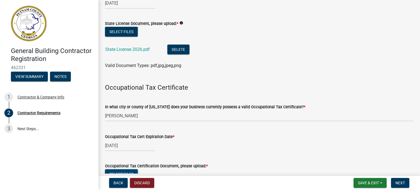
scroll to position [109, 0]
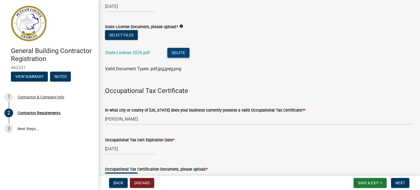
click at [184, 49] on button "Delete" at bounding box center [178, 53] width 22 height 10
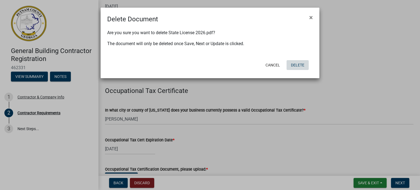
click at [296, 64] on button "Delete" at bounding box center [298, 65] width 22 height 10
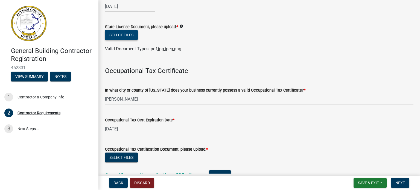
click at [118, 34] on button "Select files" at bounding box center [121, 35] width 33 height 10
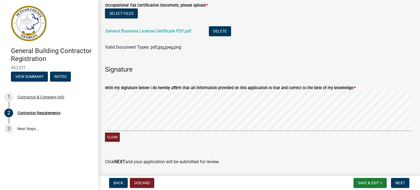
scroll to position [291, 0]
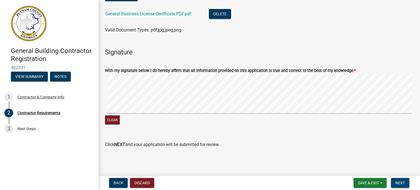
click at [403, 185] on button "Next" at bounding box center [400, 183] width 18 height 10
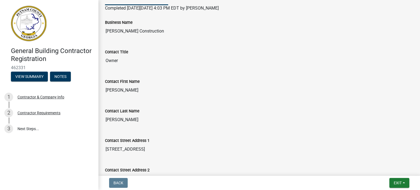
scroll to position [0, 0]
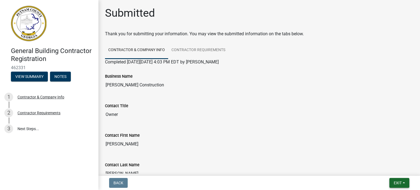
click at [392, 184] on button "Exit" at bounding box center [400, 183] width 20 height 10
click at [381, 168] on button "Save & Exit" at bounding box center [388, 168] width 44 height 13
